Goal: Task Accomplishment & Management: Complete application form

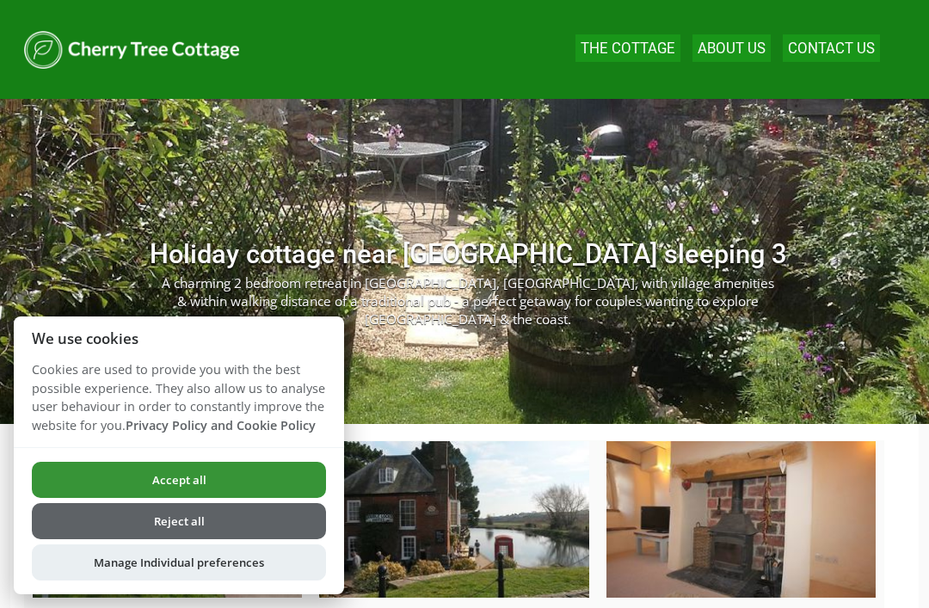
click at [200, 523] on button "Reject all" at bounding box center [179, 521] width 294 height 36
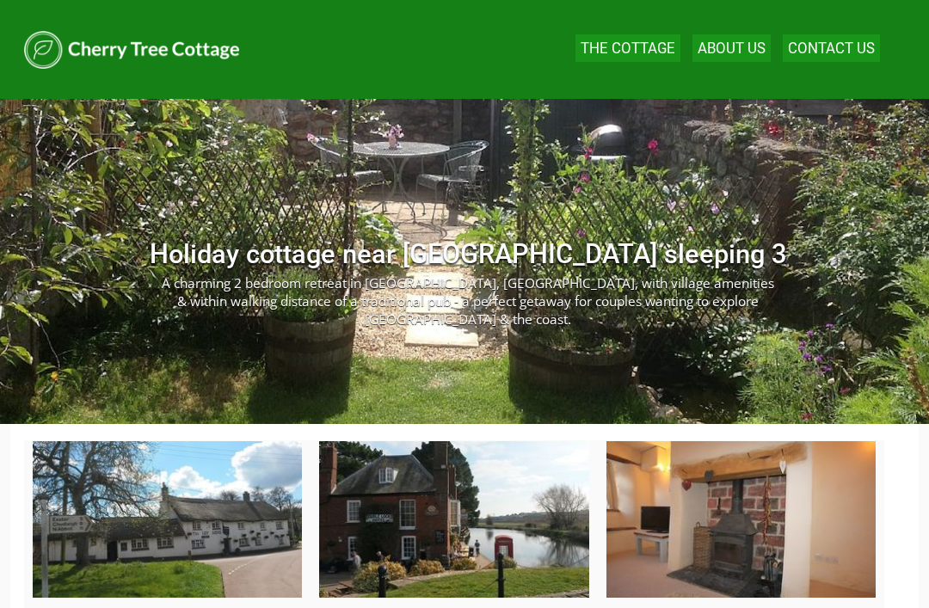
click at [736, 46] on link "About Us" at bounding box center [731, 48] width 68 height 17
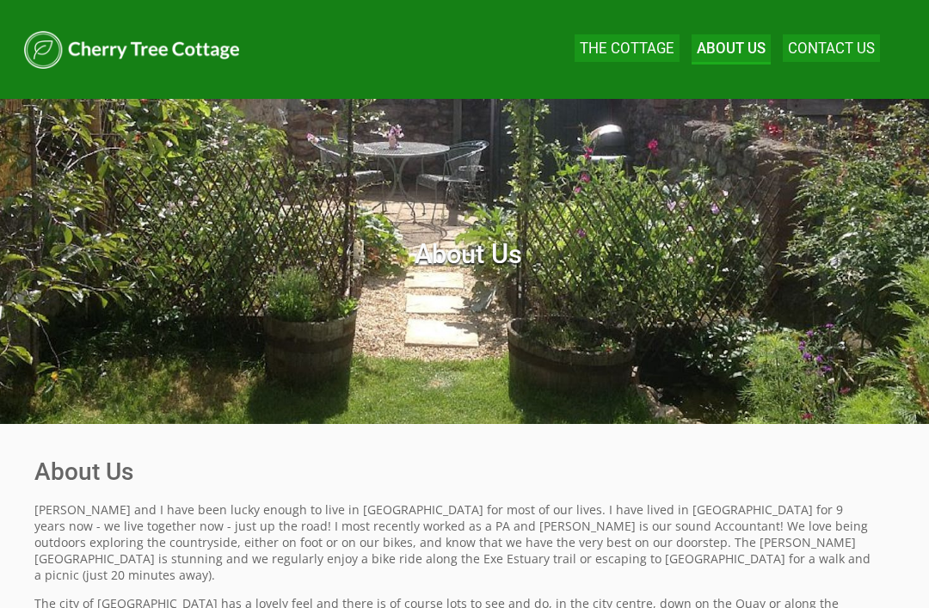
click at [635, 47] on link "The Cottage" at bounding box center [627, 48] width 95 height 17
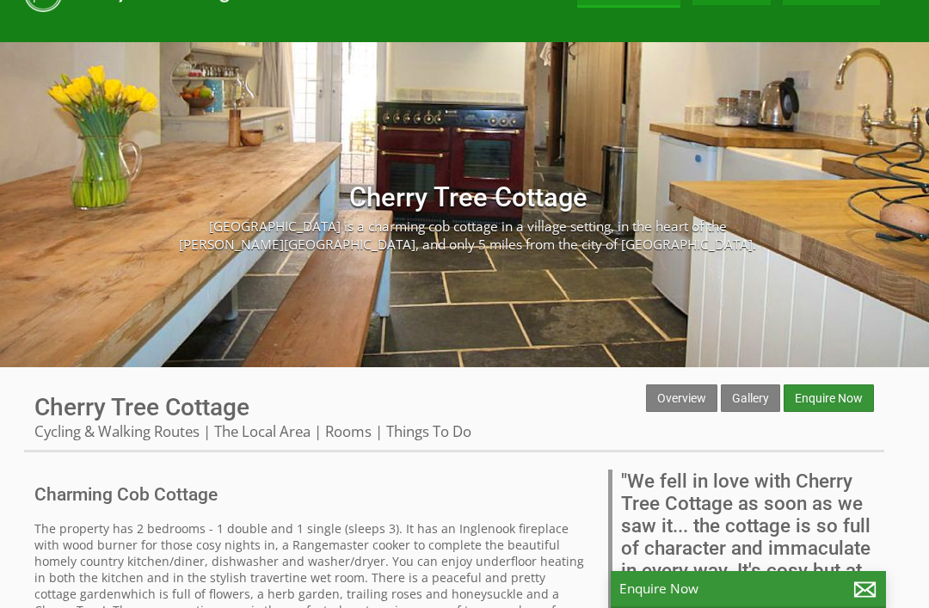
scroll to position [56, 0]
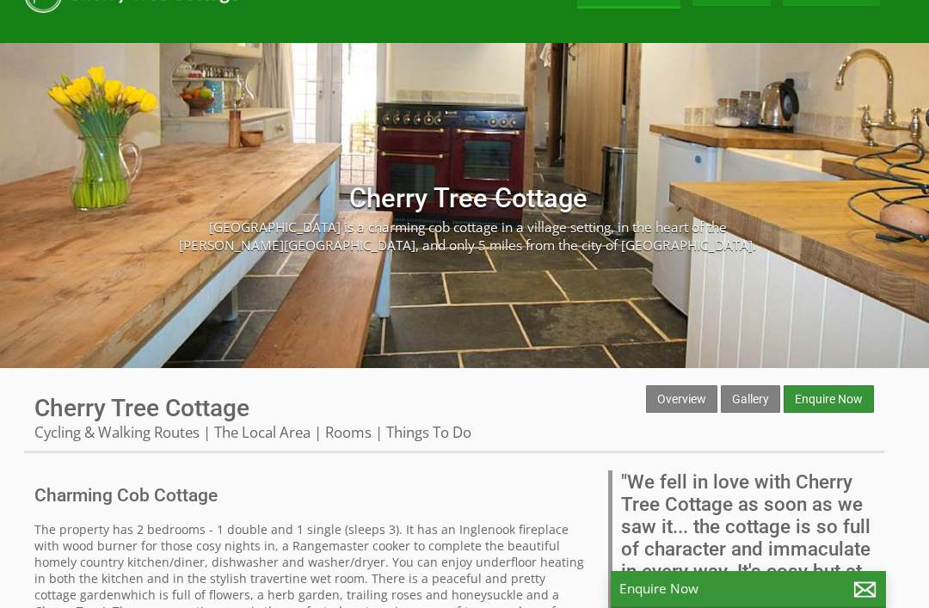
click at [259, 433] on link "The Local Area" at bounding box center [262, 432] width 96 height 20
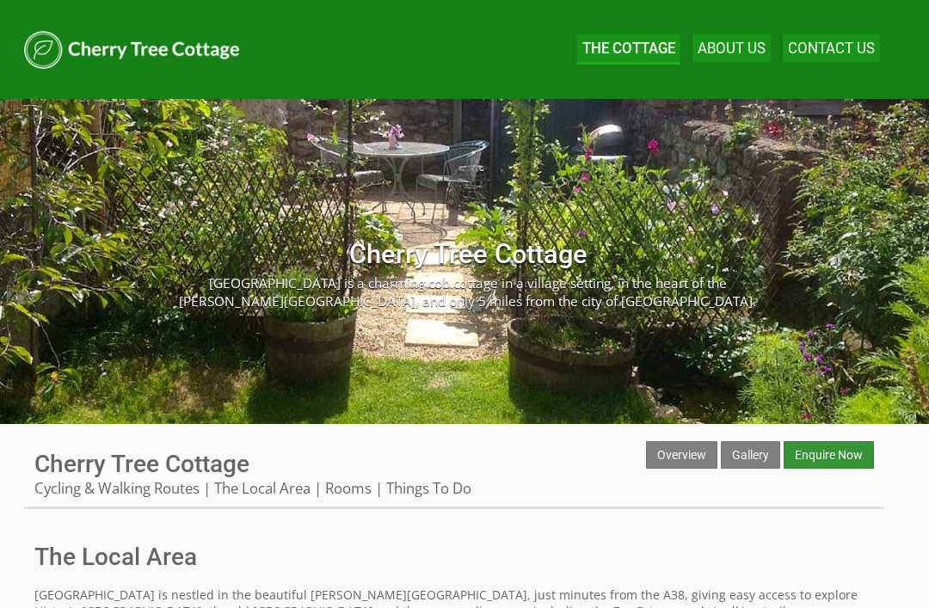
click at [356, 498] on link "Rooms" at bounding box center [348, 488] width 46 height 20
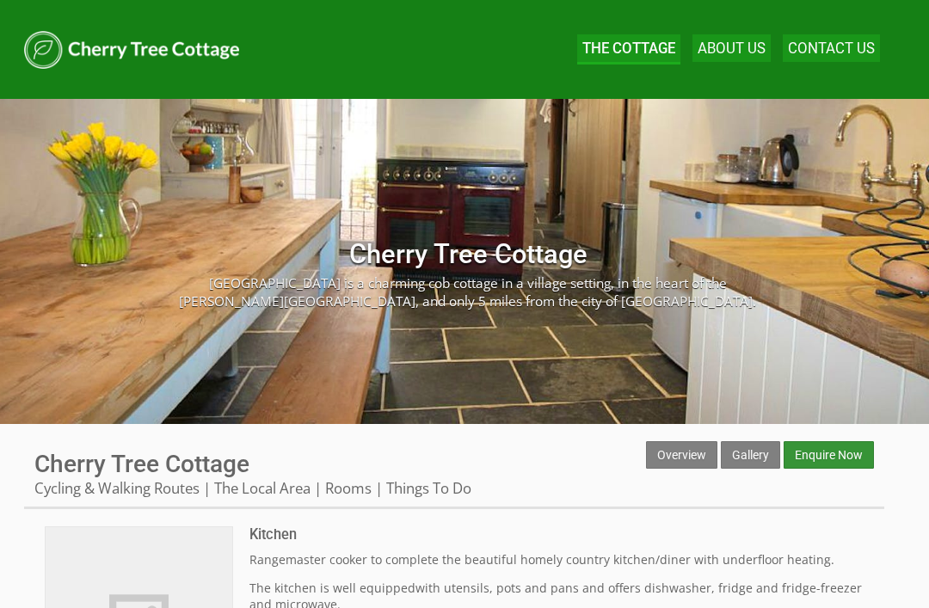
click at [752, 458] on link "Gallery" at bounding box center [750, 455] width 59 height 28
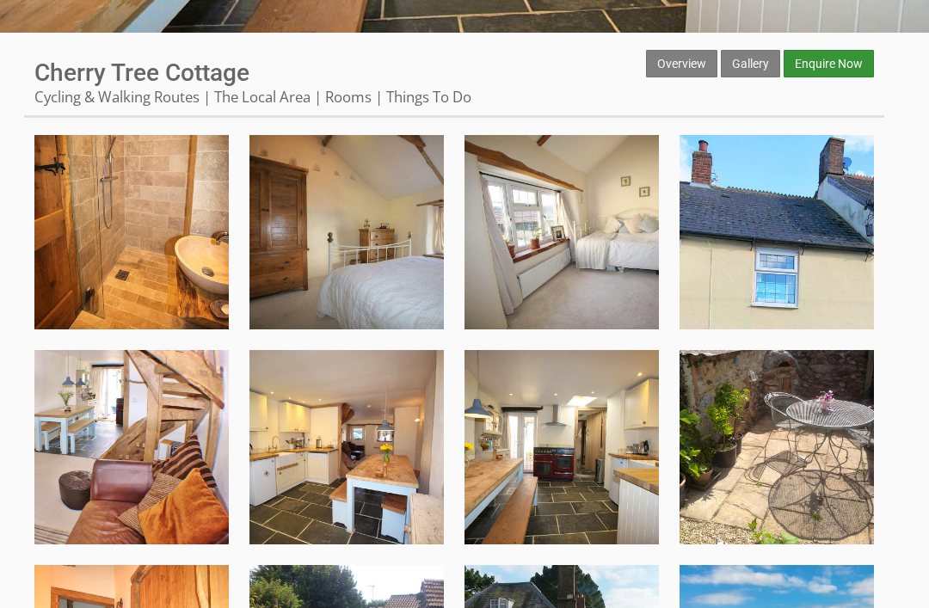
scroll to position [391, 0]
click at [157, 442] on img at bounding box center [131, 447] width 194 height 194
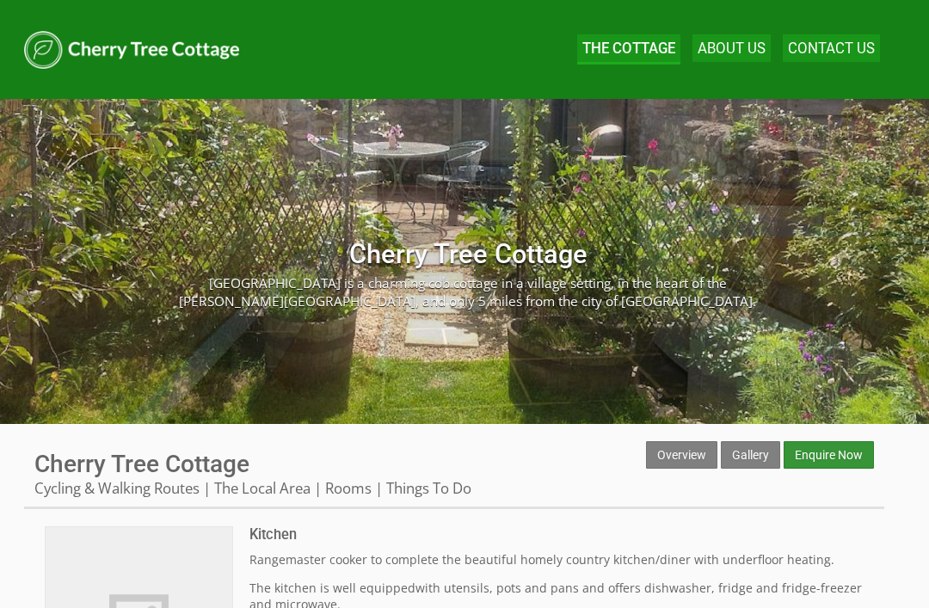
click at [677, 464] on link "Overview" at bounding box center [681, 455] width 71 height 28
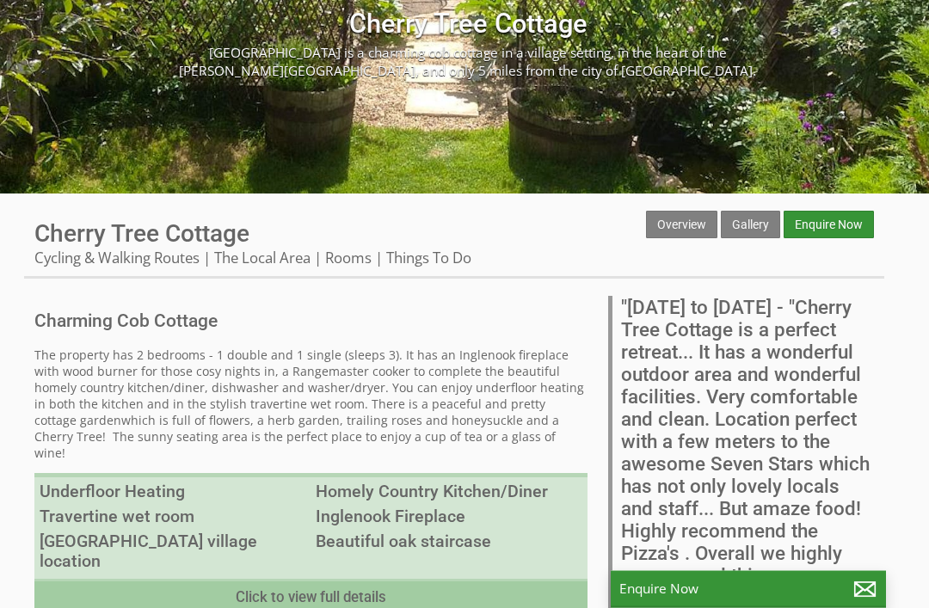
scroll to position [235, 0]
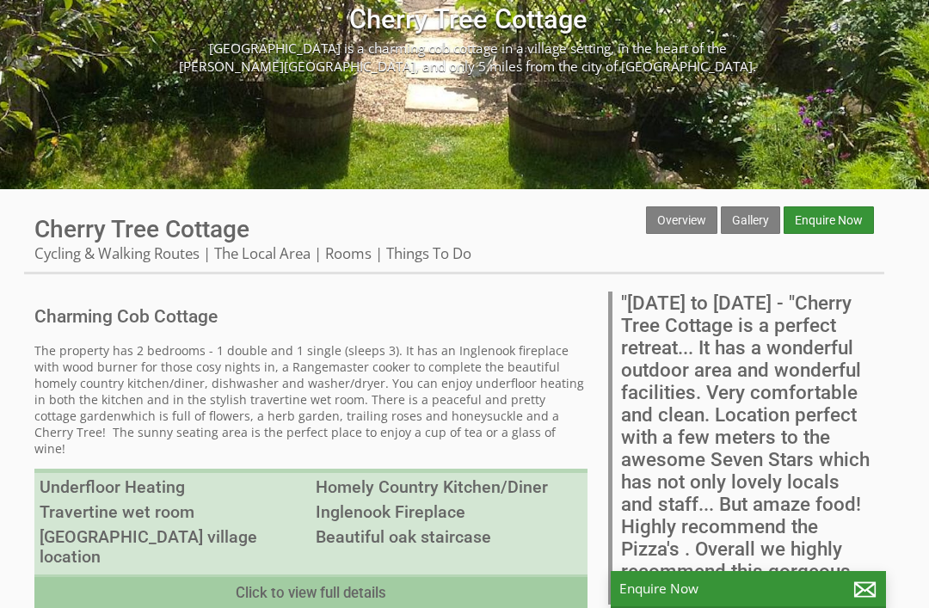
click at [826, 223] on link "Enquire Now" at bounding box center [828, 220] width 90 height 28
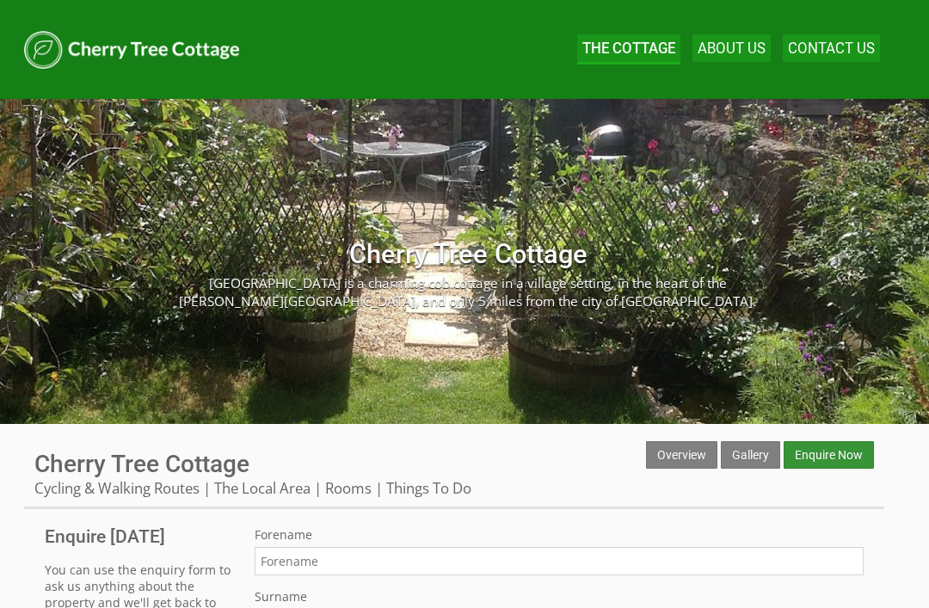
click at [337, 565] on input "Forename" at bounding box center [559, 561] width 609 height 28
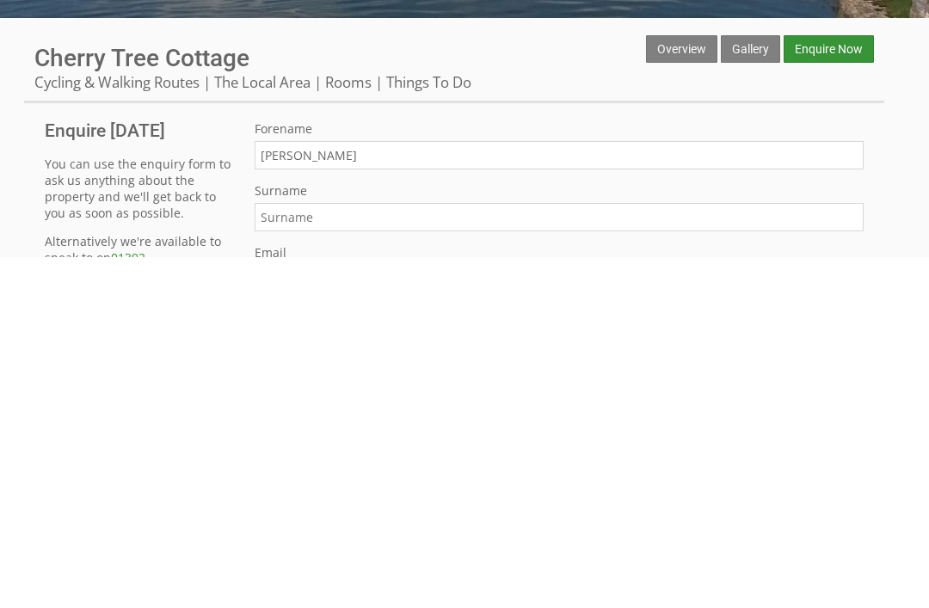
type input "[PERSON_NAME]"
click at [361, 554] on input "Surname" at bounding box center [559, 568] width 609 height 28
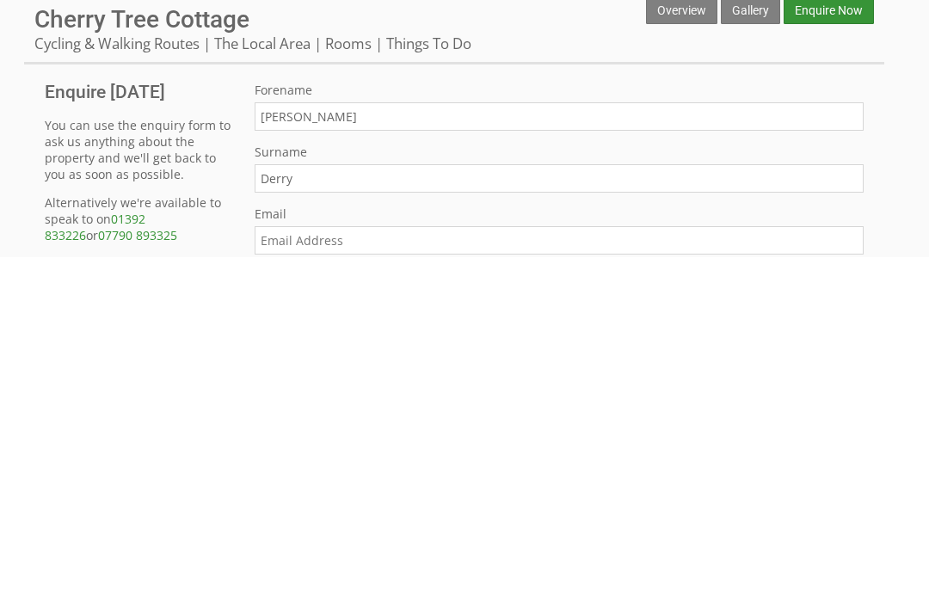
scroll to position [131, 0]
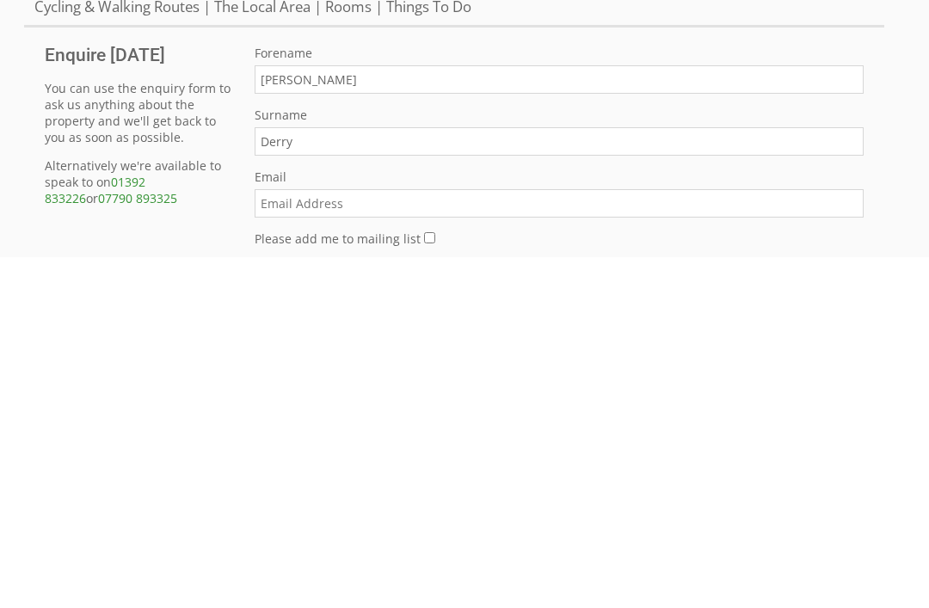
type input "Derry"
click at [370, 540] on input "Email" at bounding box center [559, 554] width 609 height 28
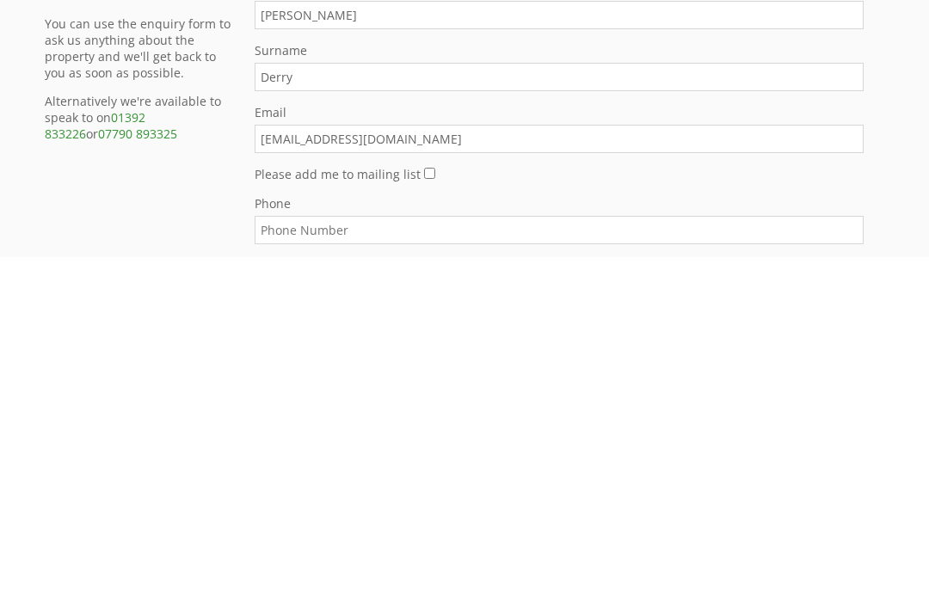
scroll to position [200, 0]
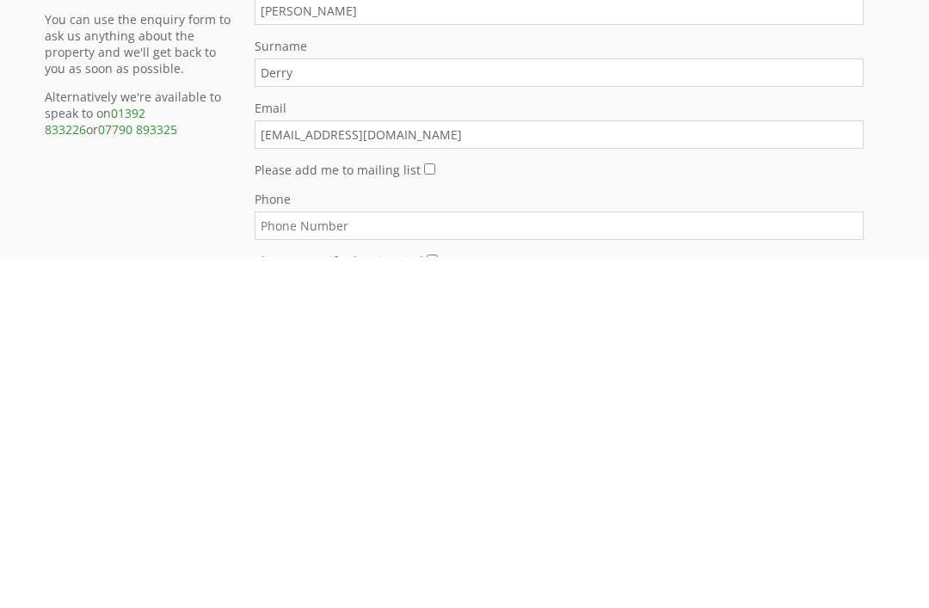
type input "[EMAIL_ADDRESS][DOMAIN_NAME]"
click at [371, 562] on input "Phone" at bounding box center [559, 576] width 609 height 28
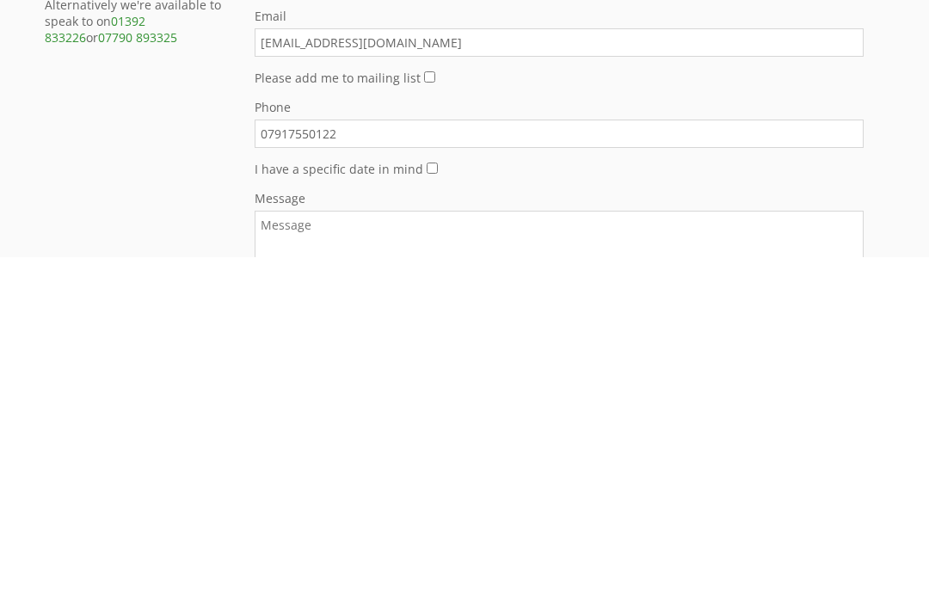
type input "07917550122"
click at [427, 513] on input "I have a specific date in mind" at bounding box center [432, 518] width 11 height 11
checkbox input "true"
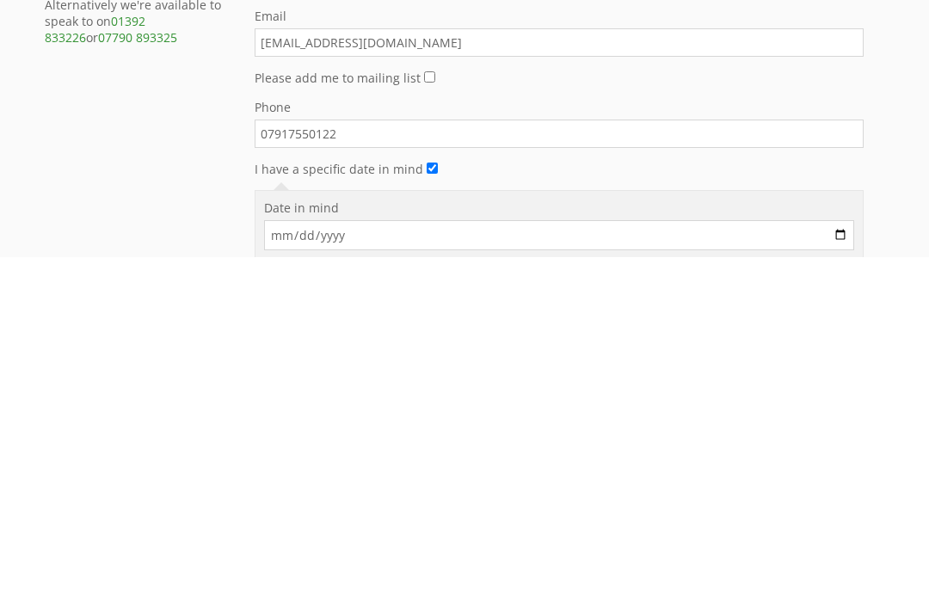
scroll to position [642, 0]
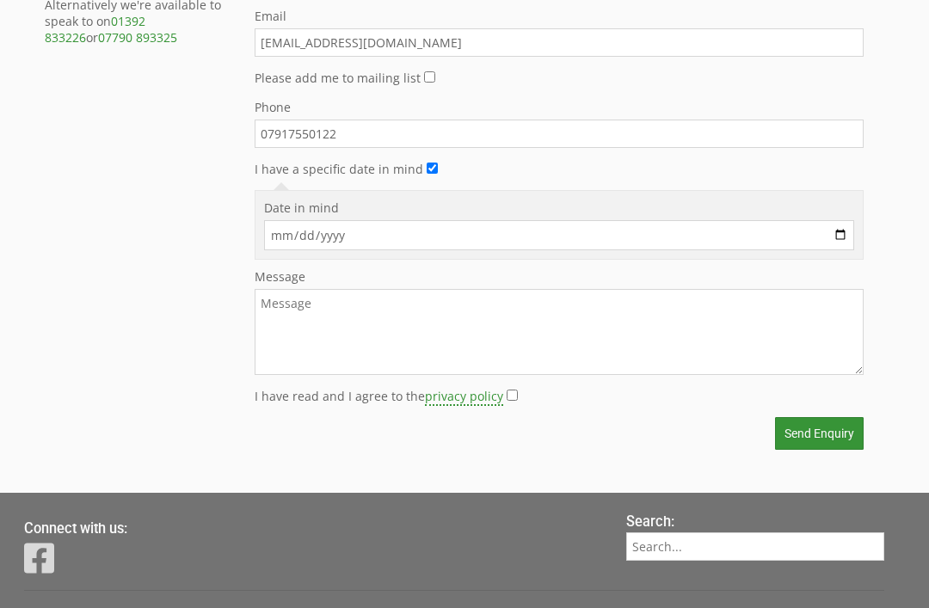
click at [375, 242] on input "Date in mind" at bounding box center [559, 235] width 590 height 30
type input "[DATE]"
click at [341, 327] on textarea "Message" at bounding box center [559, 332] width 609 height 86
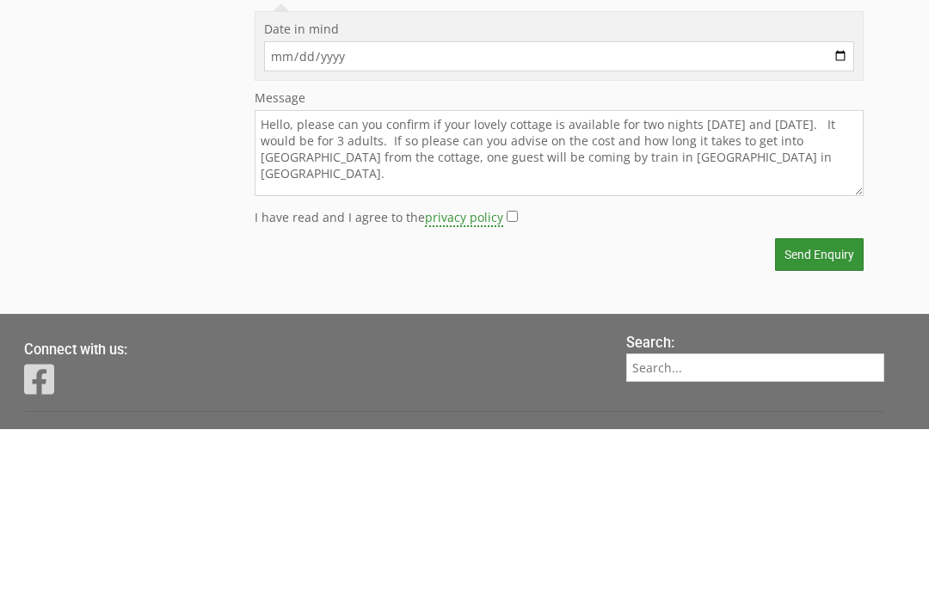
click at [531, 289] on textarea "Hello, please can you confirm if your lovely cottage is available for two night…" at bounding box center [559, 332] width 609 height 86
click at [672, 289] on textarea "Hello, please can you confirm if your lovely cottage is available for two night…" at bounding box center [559, 332] width 609 height 86
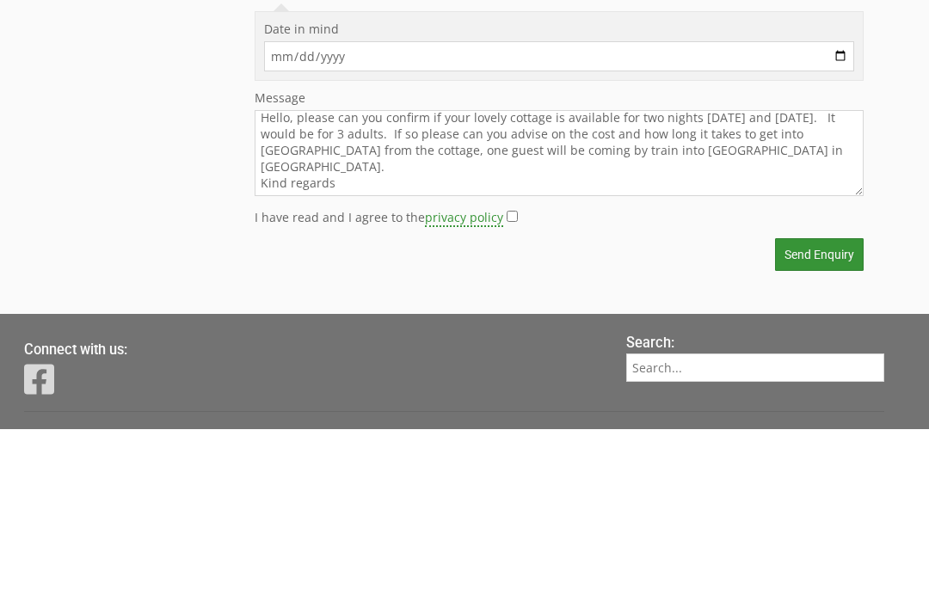
scroll to position [7, 0]
type textarea "Hello, please can you confirm if your lovely cottage is available for two night…"
click at [813, 417] on button "Send Enquiry" at bounding box center [819, 433] width 89 height 33
